Goal: Find specific page/section: Find specific page/section

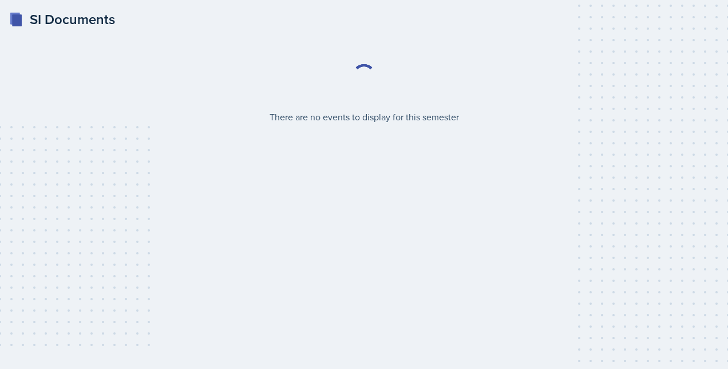
select select "2bed604d-1099-4043-b1bc-2365e8740244"
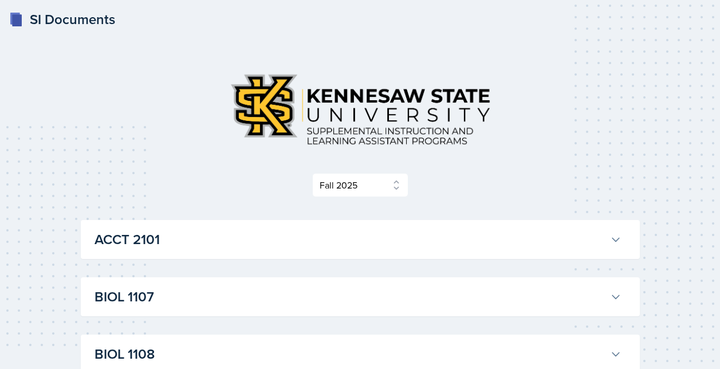
select select "2bed604d-1099-4043-b1bc-2365e8740244"
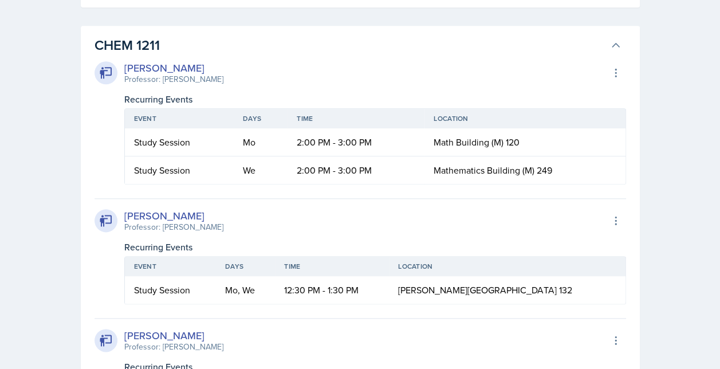
scroll to position [573, 0]
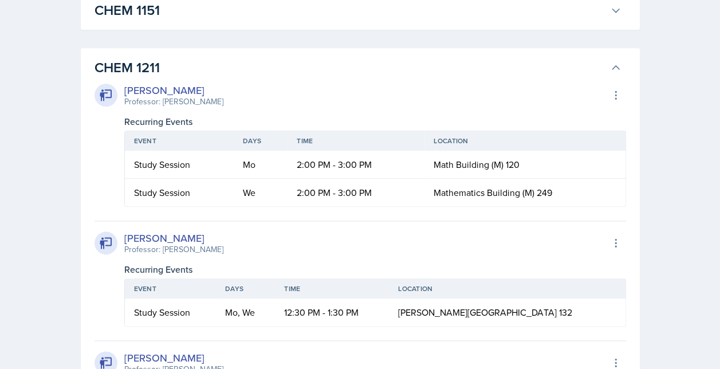
drag, startPoint x: 402, startPoint y: 10, endPoint x: 286, endPoint y: 60, distance: 126.4
click at [286, 60] on h3 "CHEM 1211" at bounding box center [349, 67] width 511 height 21
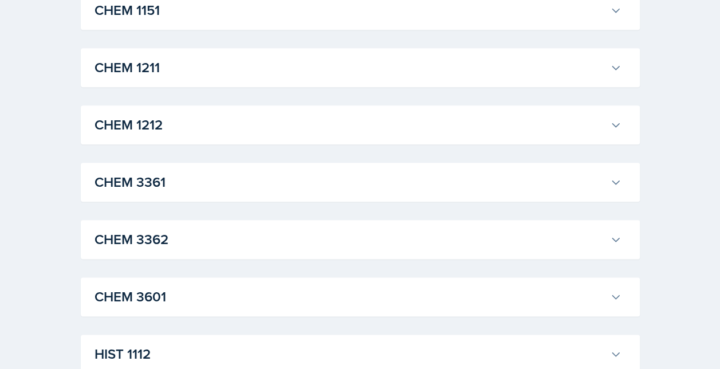
click at [220, 71] on h3 "CHEM 1211" at bounding box center [349, 67] width 511 height 21
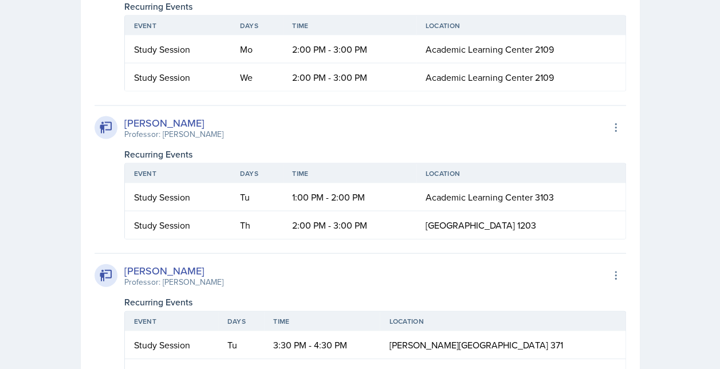
scroll to position [1145, 0]
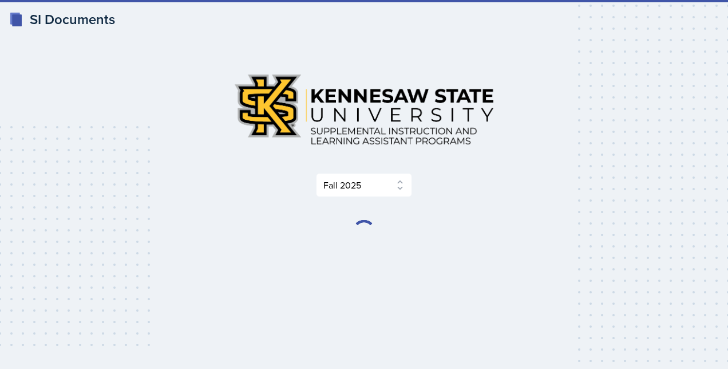
select select "2bed604d-1099-4043-b1bc-2365e8740244"
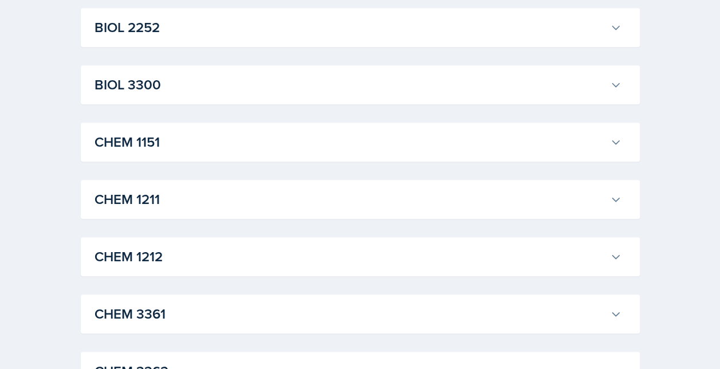
scroll to position [458, 0]
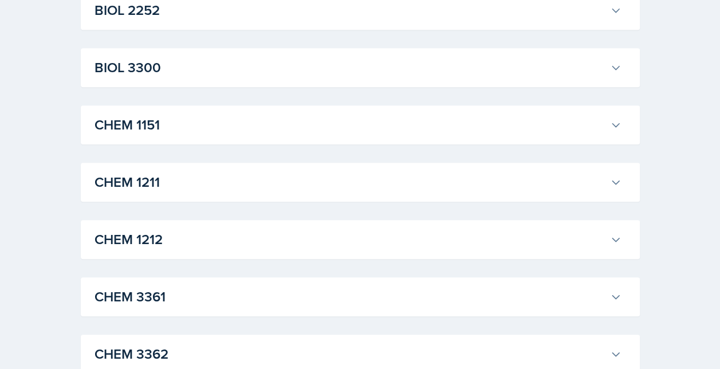
click at [248, 180] on h3 "CHEM 1211" at bounding box center [349, 182] width 511 height 21
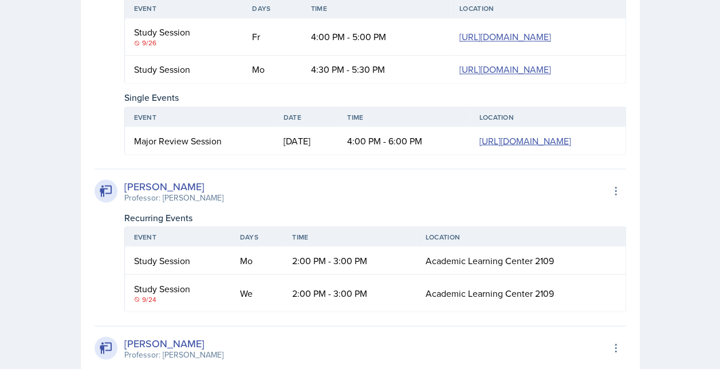
scroll to position [859, 0]
